Goal: Navigation & Orientation: Find specific page/section

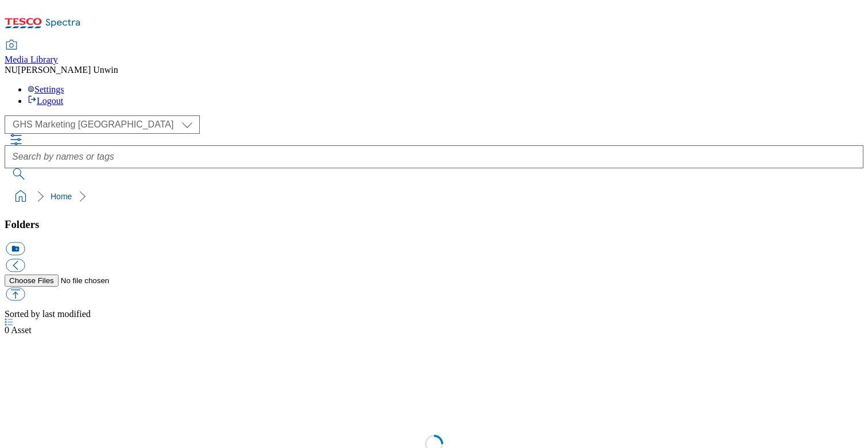
select select "flare-ghs-mktg"
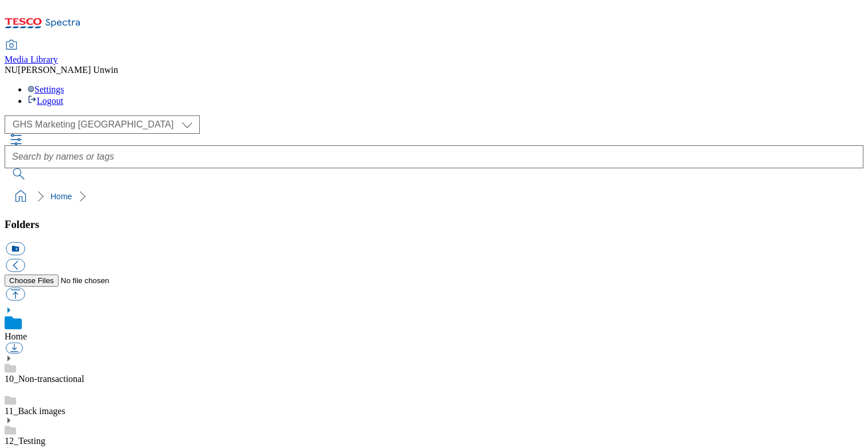
scroll to position [119, 0]
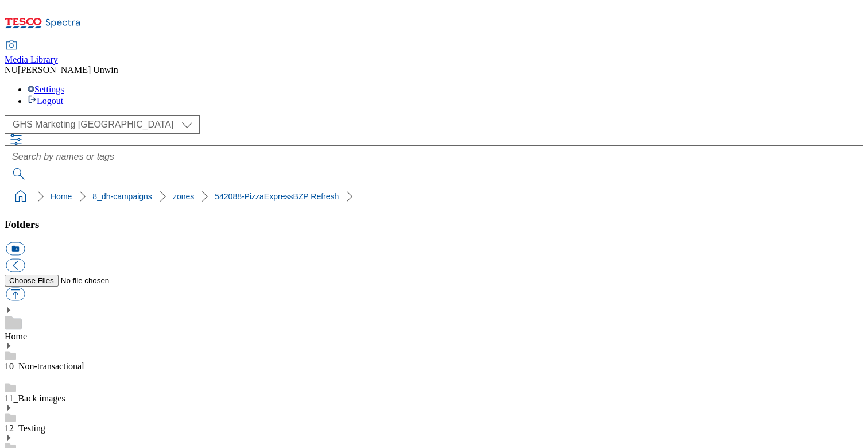
scroll to position [116, 0]
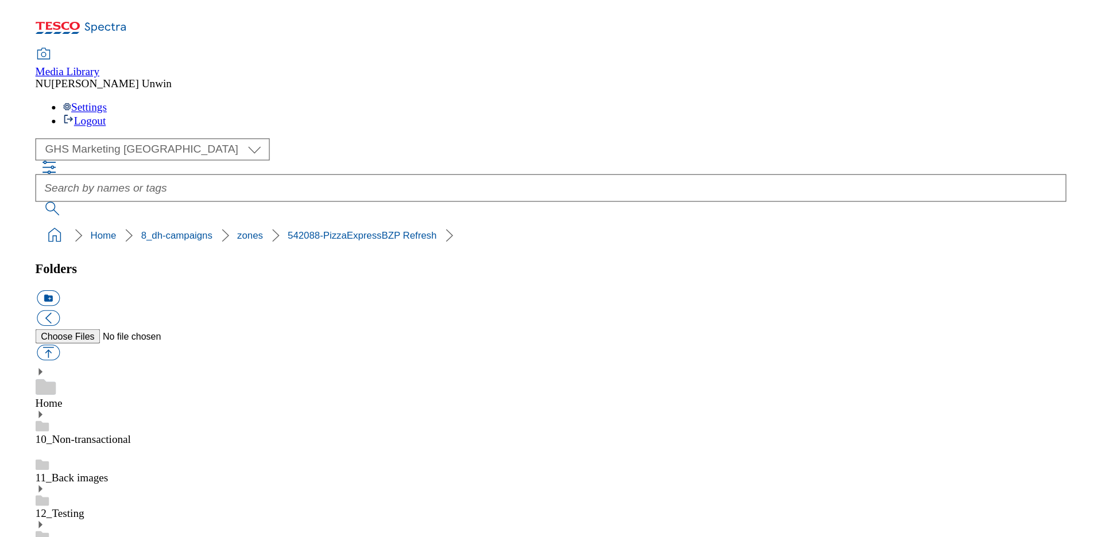
scroll to position [113, 0]
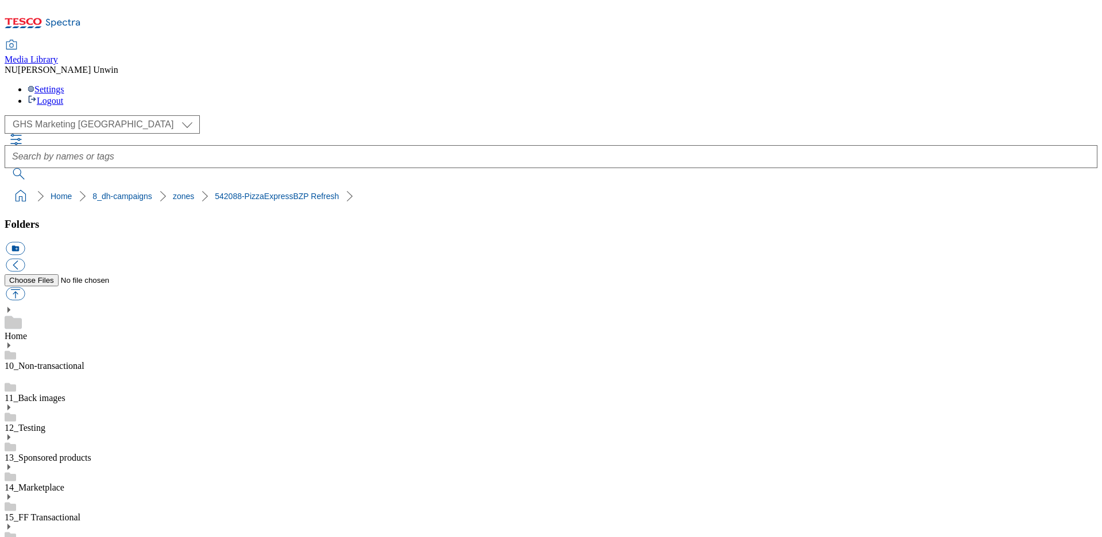
scroll to position [75, 0]
